Goal: Find contact information: Find contact information

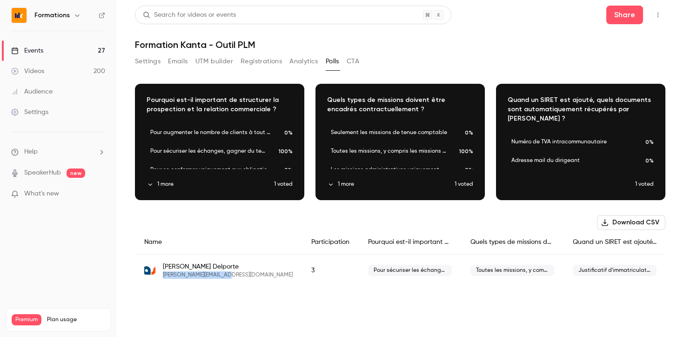
drag, startPoint x: 226, startPoint y: 277, endPoint x: 162, endPoint y: 275, distance: 64.3
click at [162, 275] on div "[PERSON_NAME] [PERSON_NAME][EMAIL_ADDRESS][DOMAIN_NAME]" at bounding box center [218, 270] width 149 height 17
copy span "[PERSON_NAME][EMAIL_ADDRESS][DOMAIN_NAME]"
